Goal: Transaction & Acquisition: Purchase product/service

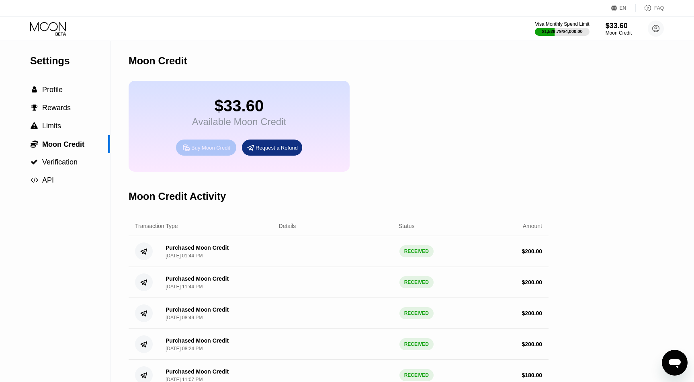
click at [221, 150] on div "Buy Moon Credit" at bounding box center [210, 147] width 39 height 7
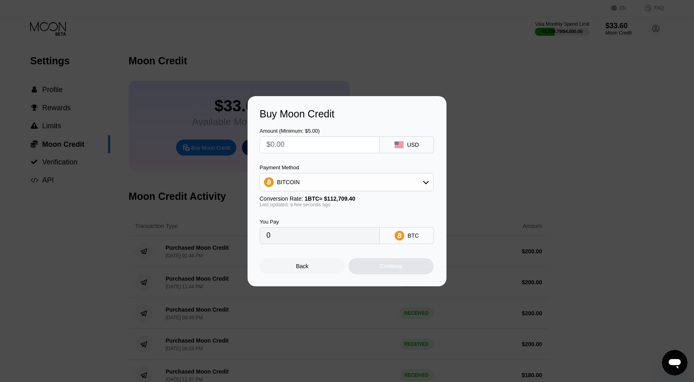
click at [321, 184] on div "BITCOIN" at bounding box center [346, 182] width 173 height 16
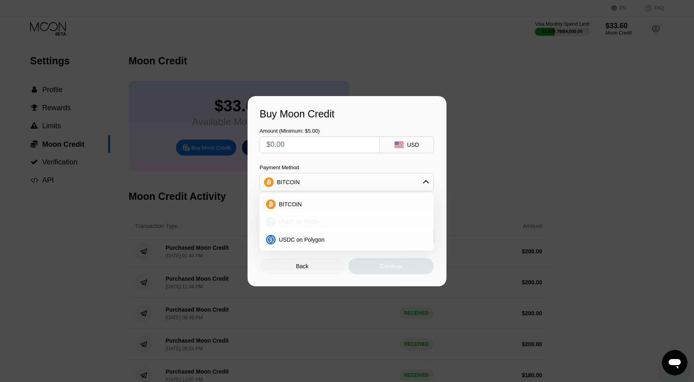
click at [302, 224] on span "USDT on TRON" at bounding box center [299, 222] width 41 height 6
type input "0.00"
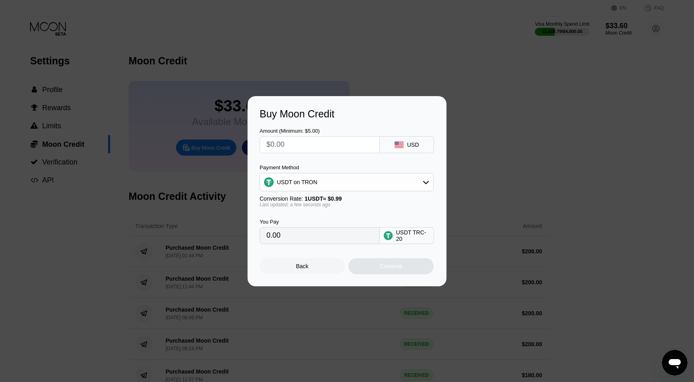
click at [296, 143] on input "text" at bounding box center [319, 145] width 106 height 16
type input "$2"
type input "2.02"
type input "$20"
type input "20.20"
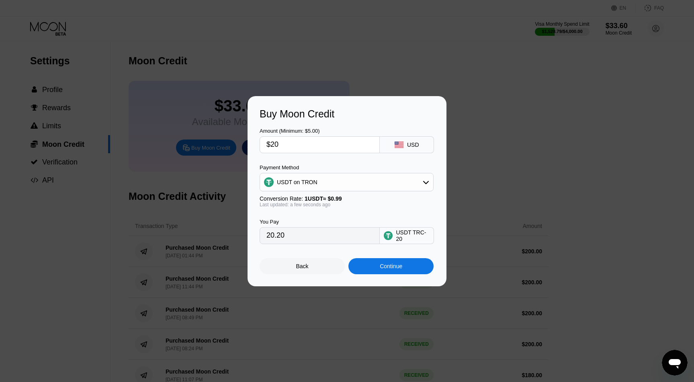
type input "$203"
type input "205.05"
type input "$203.03"
type input "205.08"
type input "$203.03"
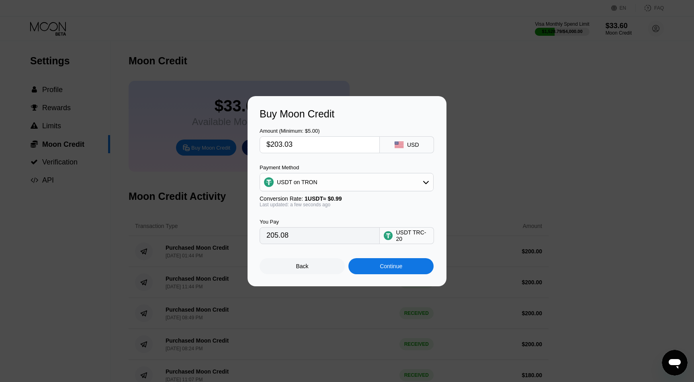
click at [401, 264] on div "Continue" at bounding box center [391, 266] width 23 height 6
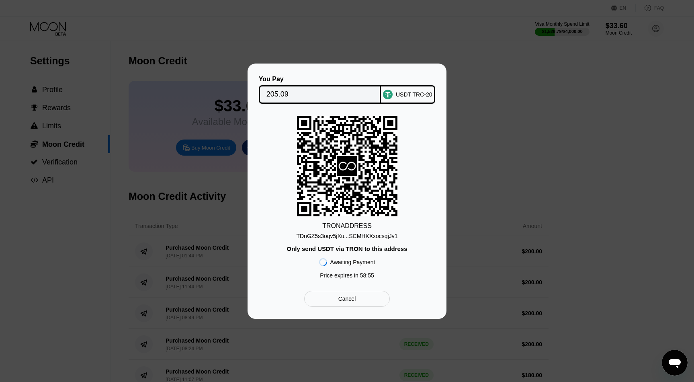
click at [346, 303] on div "Cancel" at bounding box center [347, 299] width 86 height 16
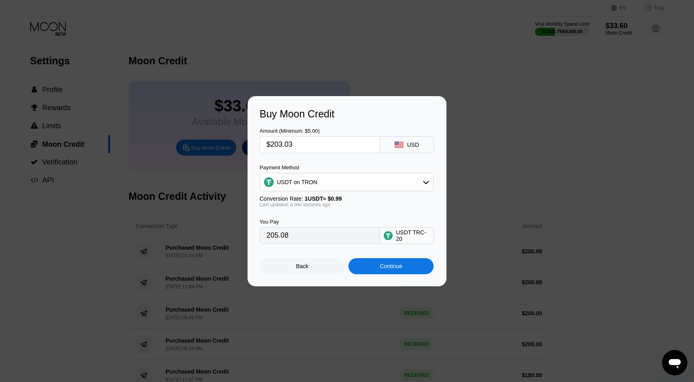
click at [334, 143] on input "$203.03" at bounding box center [319, 145] width 106 height 16
type input "$203.0"
type input "205.05"
type input "$20"
type input "20.20"
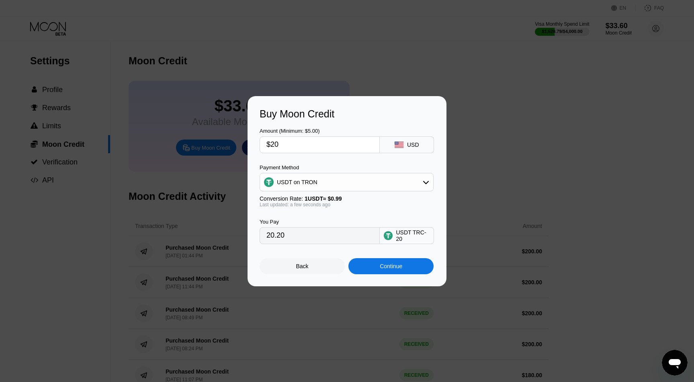
type input "$2"
type input "2.02"
type input "0.00"
click at [289, 147] on input "text" at bounding box center [319, 145] width 106 height 16
type input "$1"
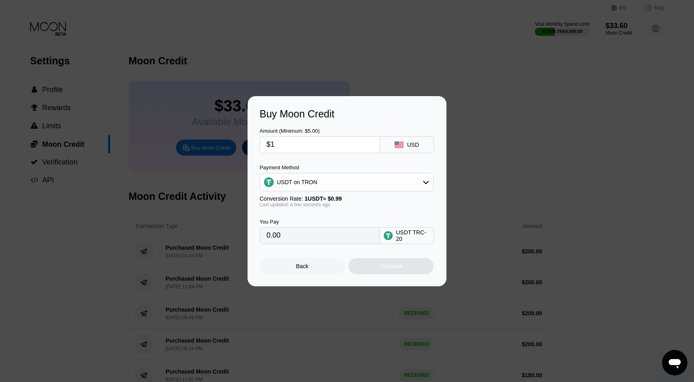
type input "1.01"
type input "$18"
type input "18.18"
type input "$189"
type input "190.91"
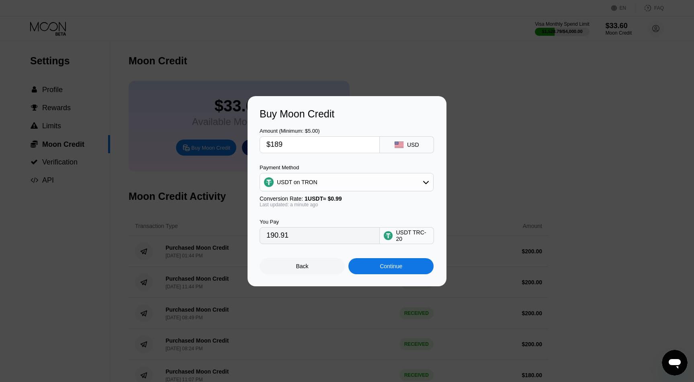
type input "$18"
type input "18.18"
type input "$1"
type input "1.01"
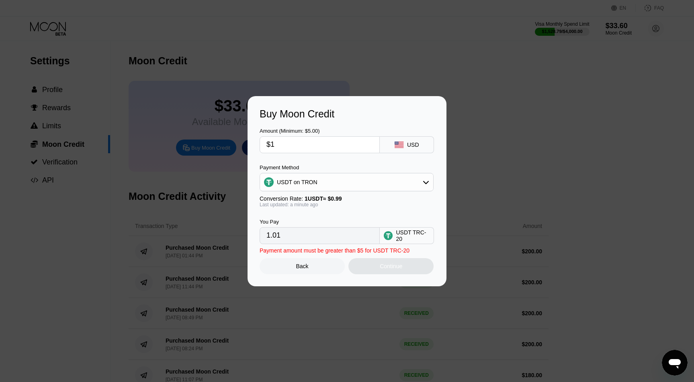
type input "$18"
type input "18.18"
type input "$188"
type input "189.90"
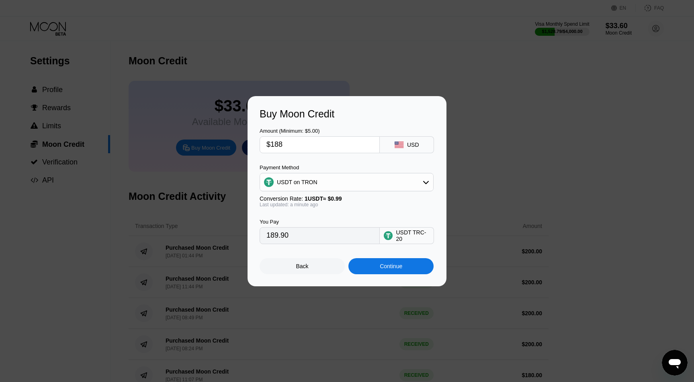
type input "$188"
click at [392, 263] on div "Continue" at bounding box center [391, 266] width 23 height 6
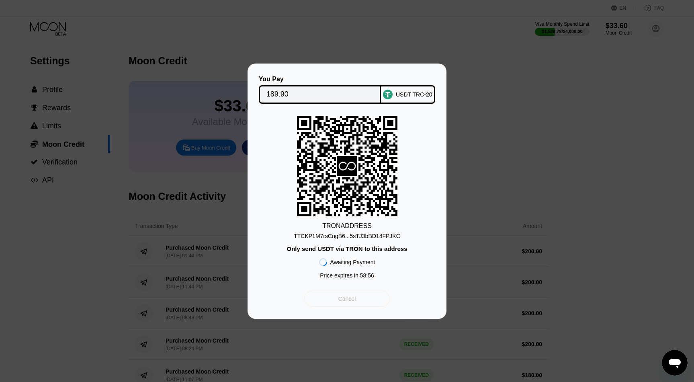
click at [349, 304] on div "Cancel" at bounding box center [347, 299] width 86 height 16
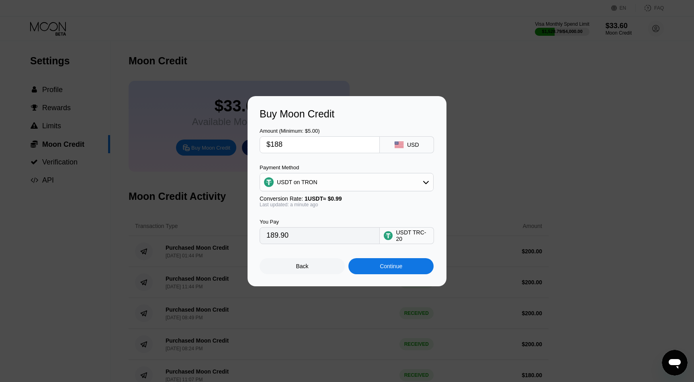
click at [291, 143] on input "$188" at bounding box center [319, 145] width 106 height 16
type input "$18"
type input "18.18"
type input "$187"
type input "188.89"
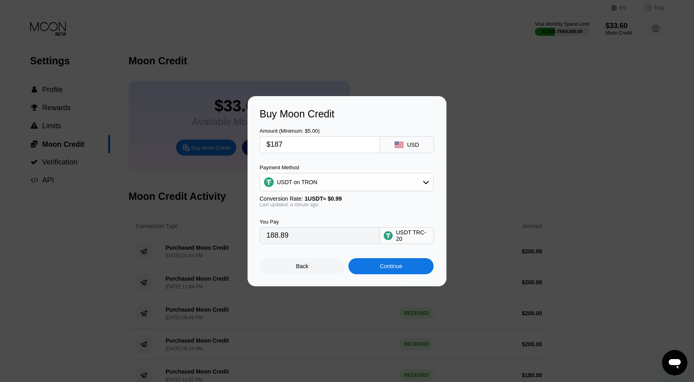
type input "$187"
click at [398, 265] on div "Continue" at bounding box center [391, 266] width 23 height 6
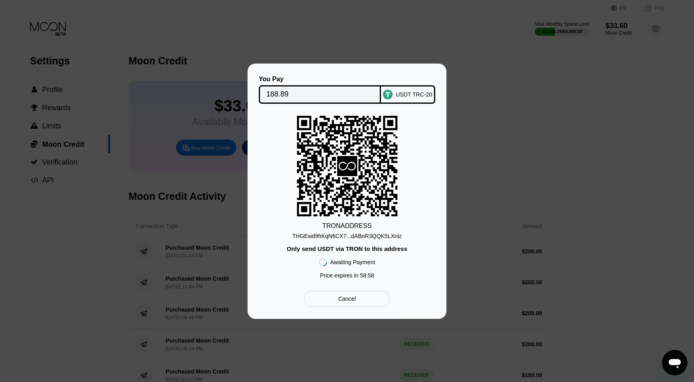
click at [377, 236] on div "THGEwd9hKqN6CX7...dABnR3QQK5LXniz" at bounding box center [346, 236] width 109 height 6
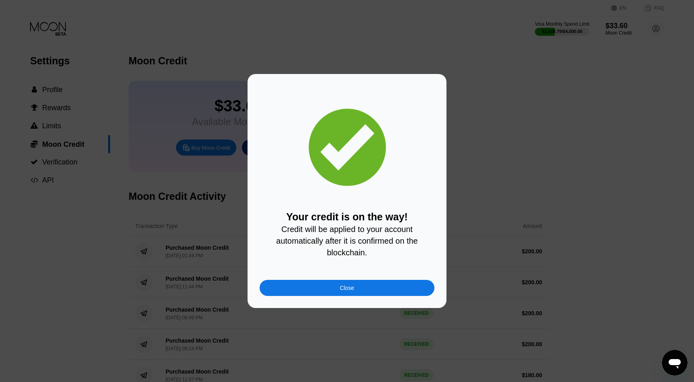
click at [302, 306] on div "Your credit is on the way! Credit will be applied to your account automatically…" at bounding box center [347, 191] width 199 height 234
click at [310, 283] on div "Close" at bounding box center [347, 288] width 175 height 16
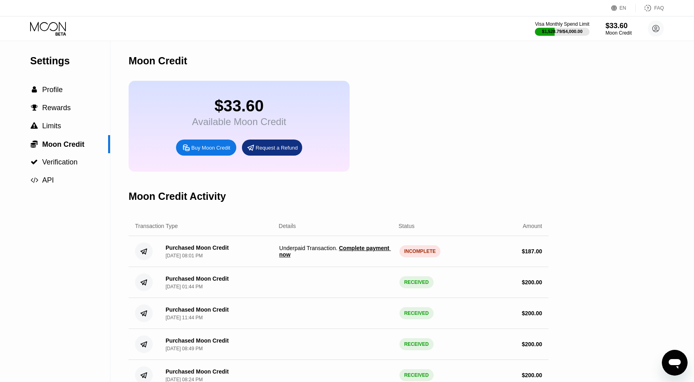
click at [402, 250] on div "INCOMPLETE" at bounding box center [419, 251] width 41 height 12
click at [419, 255] on div "INCOMPLETE" at bounding box center [419, 251] width 41 height 12
click at [348, 250] on span "Complete payment now" at bounding box center [335, 251] width 112 height 13
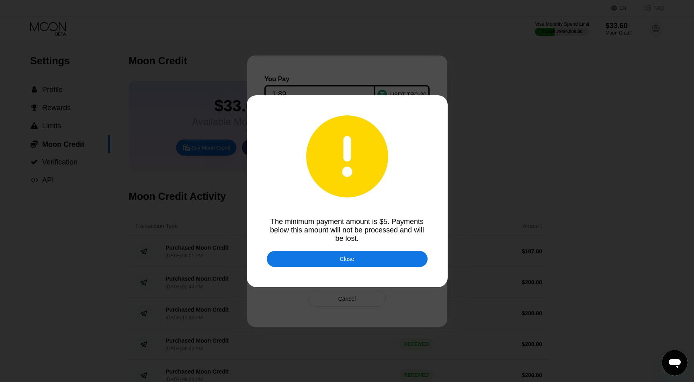
click at [348, 261] on div "Close" at bounding box center [347, 259] width 14 height 6
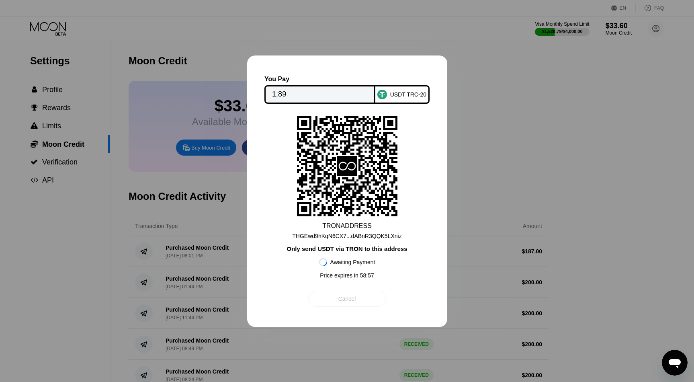
click at [351, 297] on div "Cancel" at bounding box center [347, 298] width 18 height 7
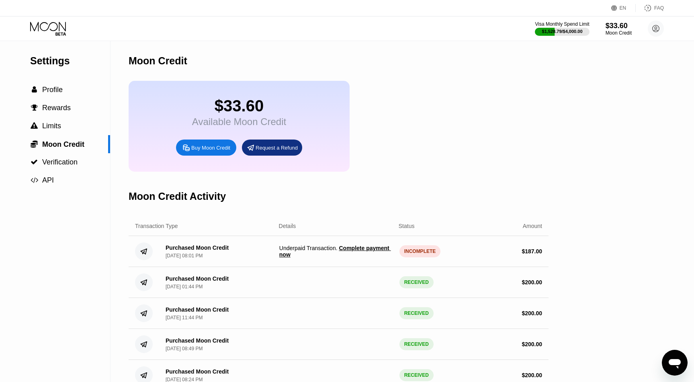
click at [330, 250] on span "Underpaid Transaction . Complete payment now" at bounding box center [336, 251] width 114 height 13
click at [435, 252] on div "$ 187.00" at bounding box center [485, 251] width 114 height 6
click at [365, 248] on span "Complete payment now" at bounding box center [335, 251] width 112 height 13
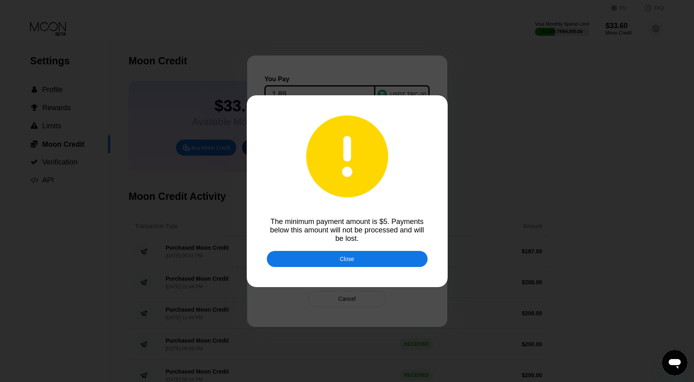
click at [360, 258] on div "Close" at bounding box center [347, 259] width 161 height 16
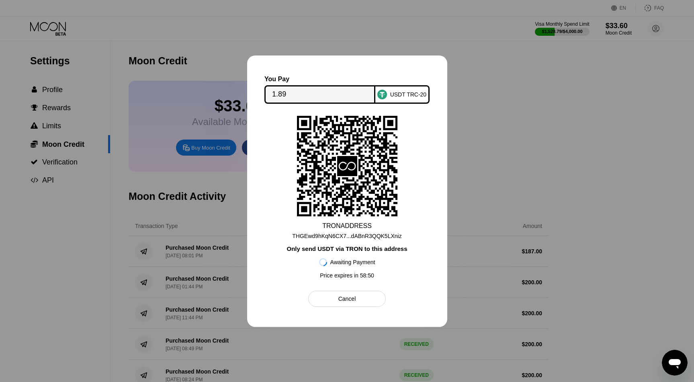
click at [411, 88] on div "USDT TRC-20" at bounding box center [402, 94] width 54 height 18
click at [339, 298] on div "Cancel" at bounding box center [347, 298] width 18 height 7
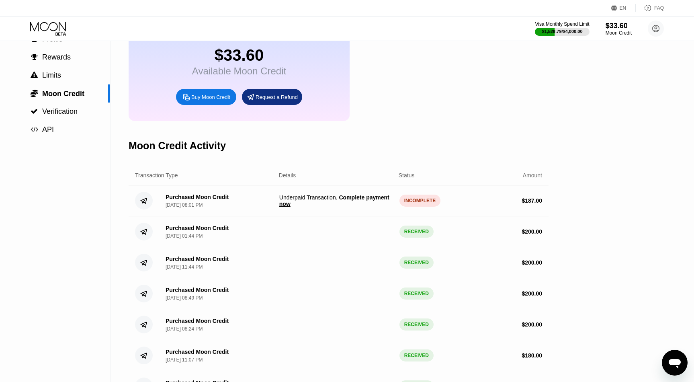
scroll to position [44, 0]
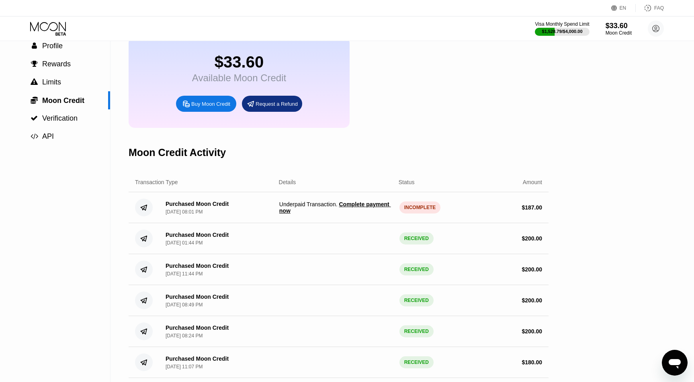
click at [363, 221] on div "Purchased Moon Credit Sep 24, 2025, 08:01 PM Underpaid Transaction . Complete p…" at bounding box center [339, 207] width 420 height 31
click at [360, 205] on span "Complete payment now" at bounding box center [335, 207] width 112 height 13
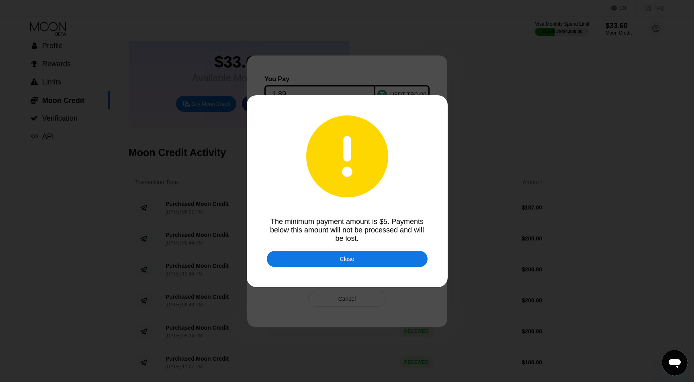
click at [356, 256] on div "Close" at bounding box center [347, 259] width 161 height 16
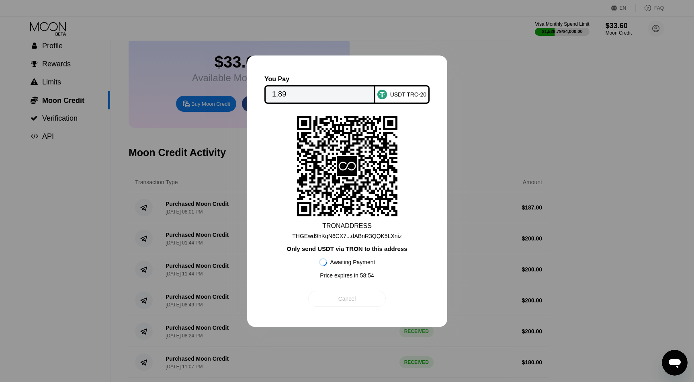
click at [363, 298] on div "Cancel" at bounding box center [347, 299] width 78 height 16
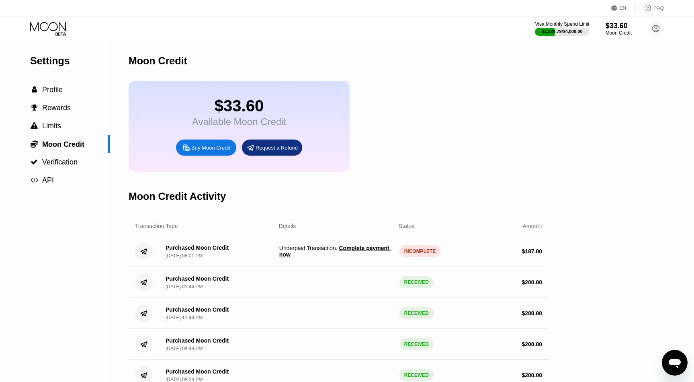
click at [365, 248] on span "Complete payment now" at bounding box center [335, 251] width 112 height 13
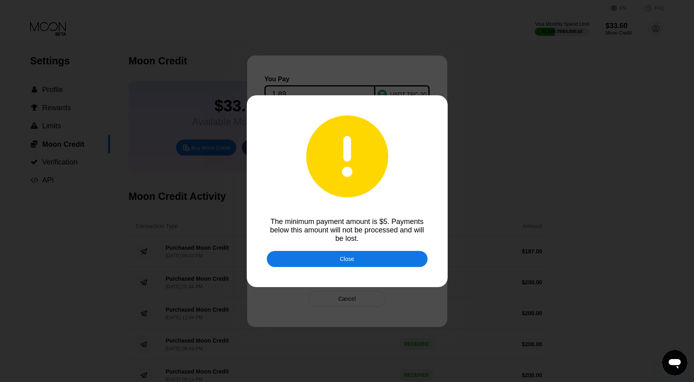
click at [361, 254] on div "Close" at bounding box center [347, 259] width 161 height 16
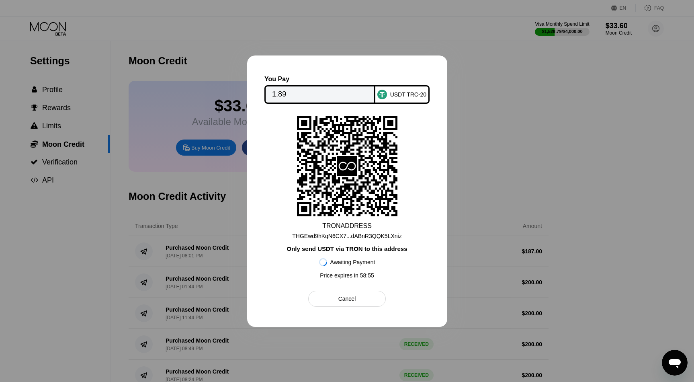
click at [348, 90] on input "1.89" at bounding box center [320, 94] width 96 height 16
click at [356, 298] on div "Cancel" at bounding box center [347, 298] width 18 height 7
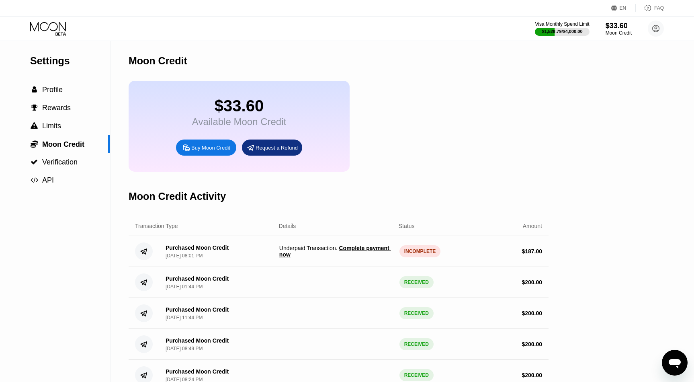
click at [350, 249] on span "Complete payment now" at bounding box center [335, 251] width 112 height 13
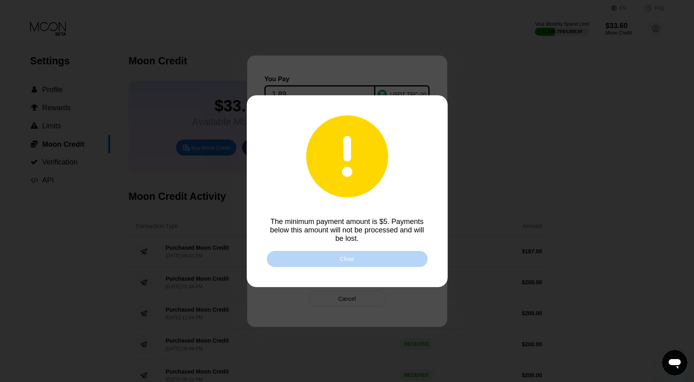
click at [348, 255] on div "Close" at bounding box center [347, 259] width 161 height 16
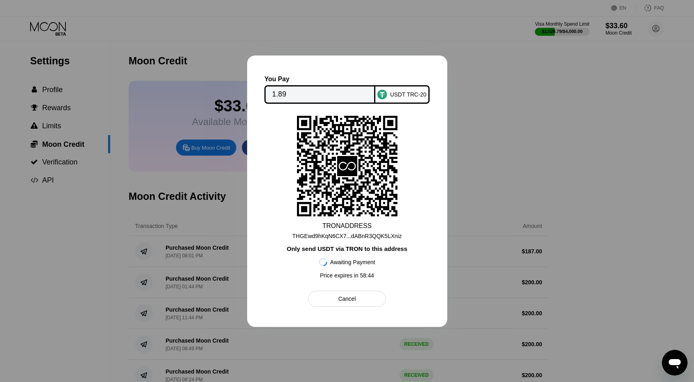
click at [368, 172] on icon at bounding box center [347, 166] width 100 height 98
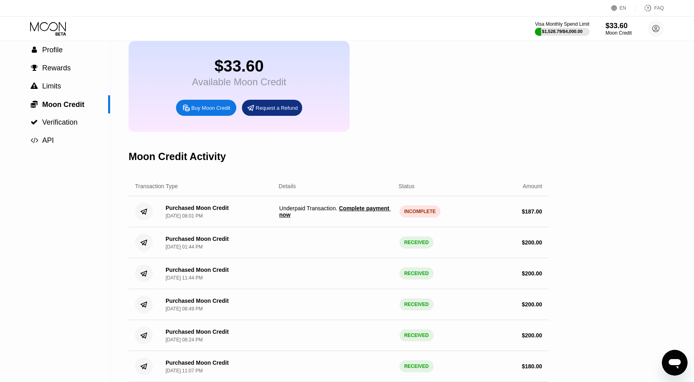
scroll to position [42, 0]
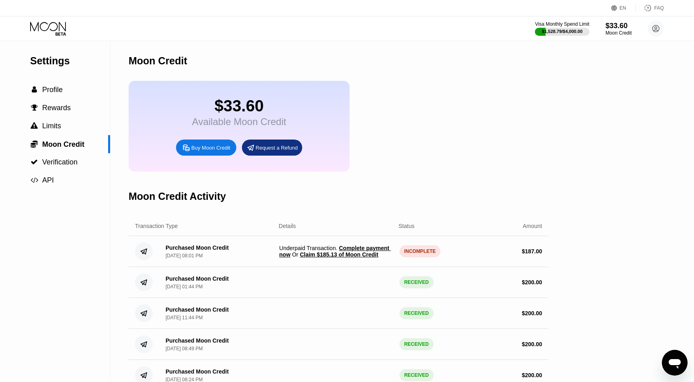
click at [355, 254] on span "Claim $185.13 of Moon Credit" at bounding box center [339, 254] width 78 height 6
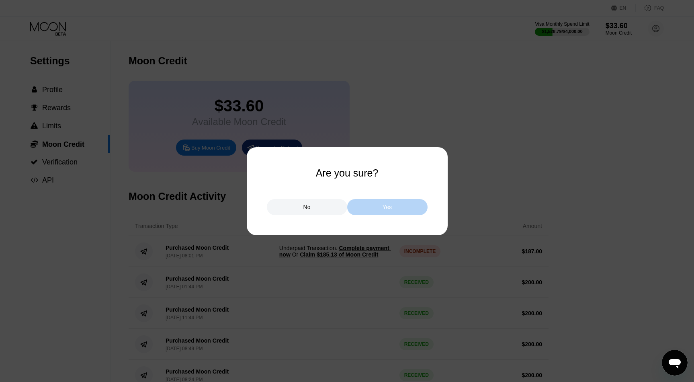
click at [369, 204] on div "Yes" at bounding box center [387, 207] width 80 height 16
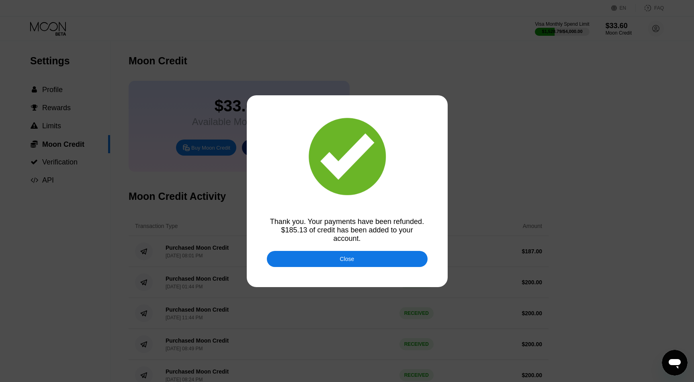
click at [360, 257] on div "Close" at bounding box center [347, 259] width 161 height 16
